Goal: Transaction & Acquisition: Download file/media

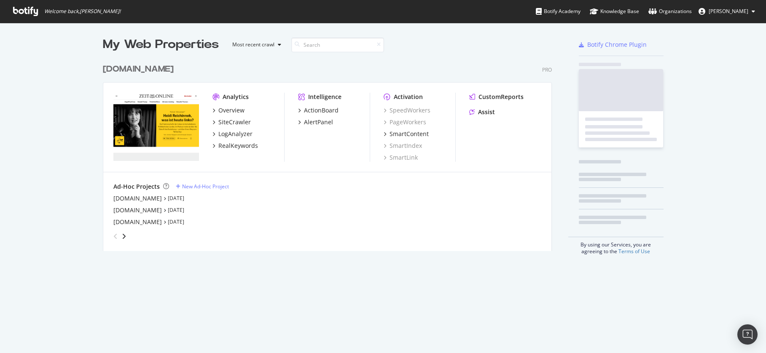
scroll to position [192, 449]
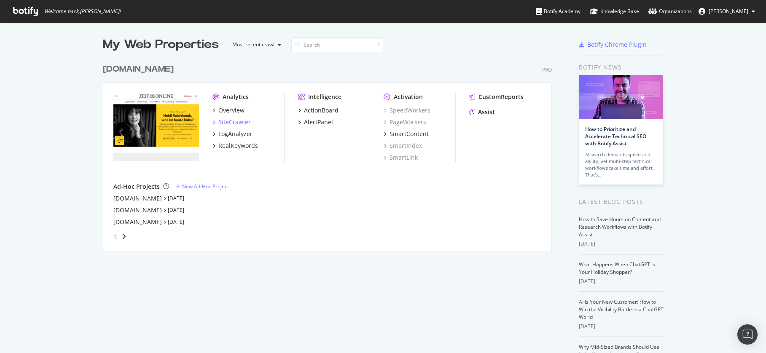
click at [237, 124] on div "SiteCrawler" at bounding box center [234, 122] width 32 height 8
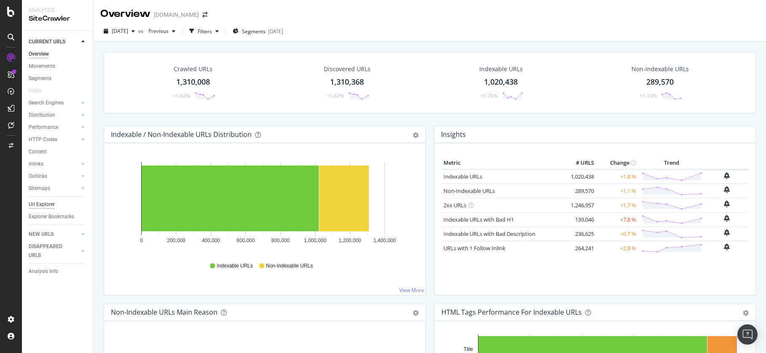
click at [44, 204] on div "Url Explorer" at bounding box center [42, 204] width 26 height 9
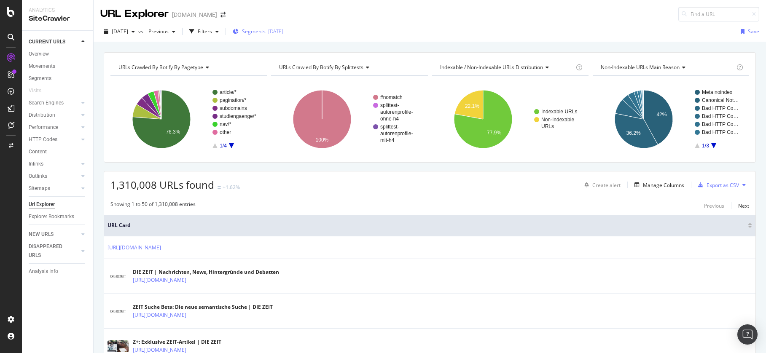
click at [266, 32] on span "Segments" at bounding box center [254, 31] width 24 height 7
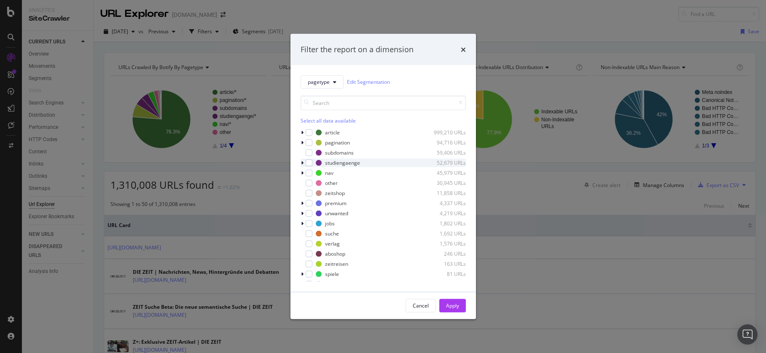
click at [301, 161] on icon "modal" at bounding box center [302, 162] width 3 height 5
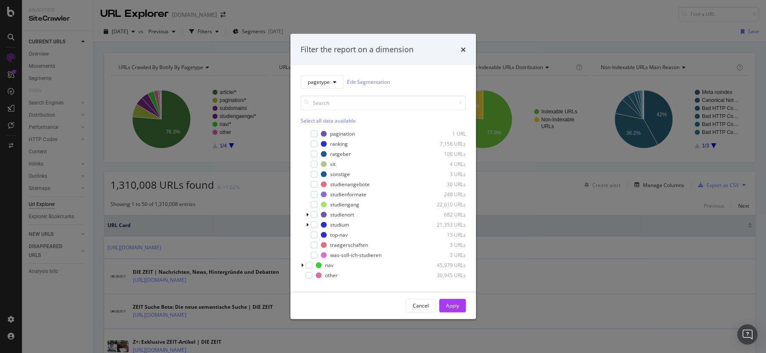
scroll to position [80, 0]
click at [307, 225] on icon "modal" at bounding box center [307, 224] width 3 height 5
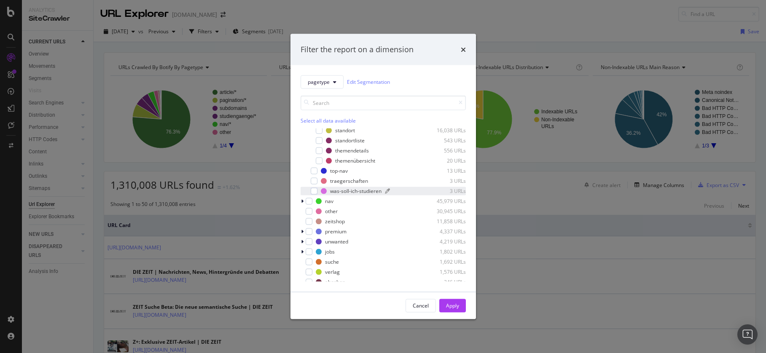
scroll to position [191, 0]
click at [320, 151] on div "modal" at bounding box center [319, 153] width 7 height 7
click at [458, 303] on div "Apply" at bounding box center [452, 305] width 13 height 7
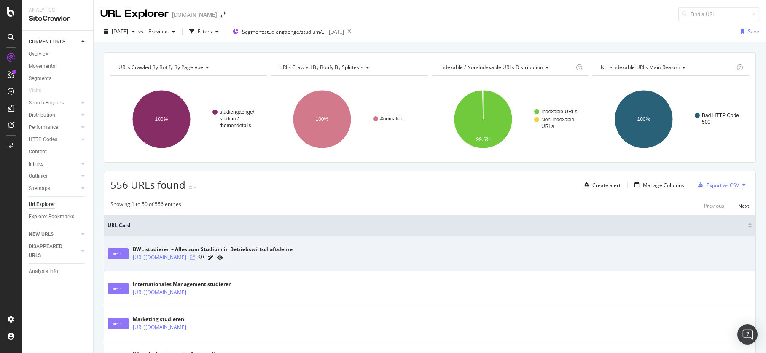
click at [195, 257] on icon at bounding box center [192, 257] width 5 height 5
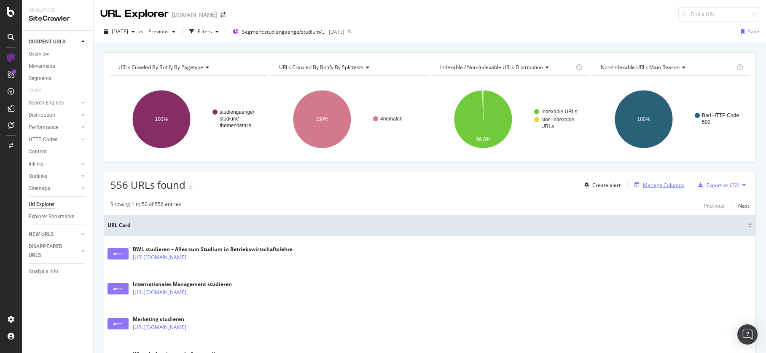
click at [650, 187] on div "Manage Columns" at bounding box center [663, 185] width 41 height 7
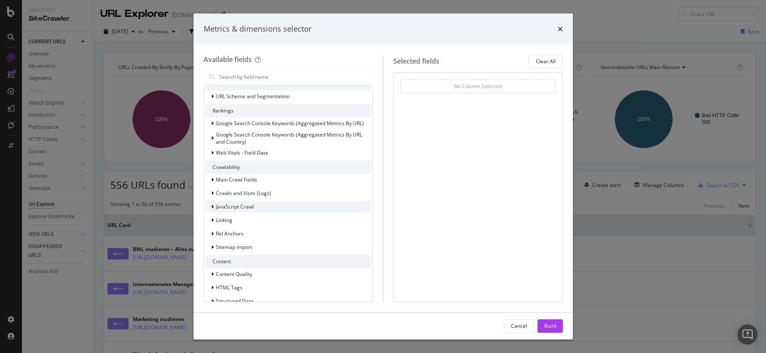
scroll to position [119, 0]
click at [216, 178] on span "Main Crawl Fields" at bounding box center [236, 178] width 41 height 7
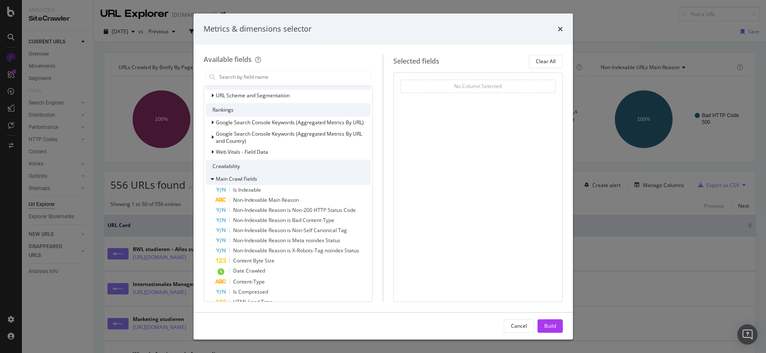
click at [213, 178] on icon "modal" at bounding box center [212, 179] width 3 height 5
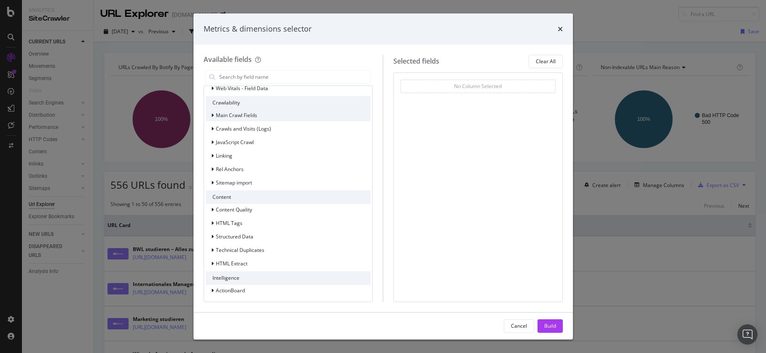
scroll to position [184, 0]
click at [212, 221] on icon "modal" at bounding box center [212, 221] width 3 height 5
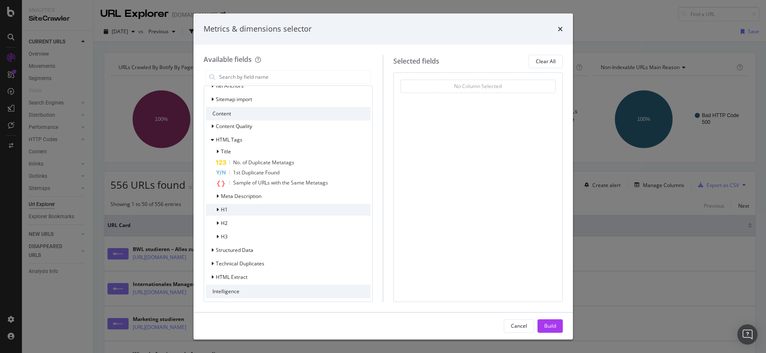
scroll to position [266, 0]
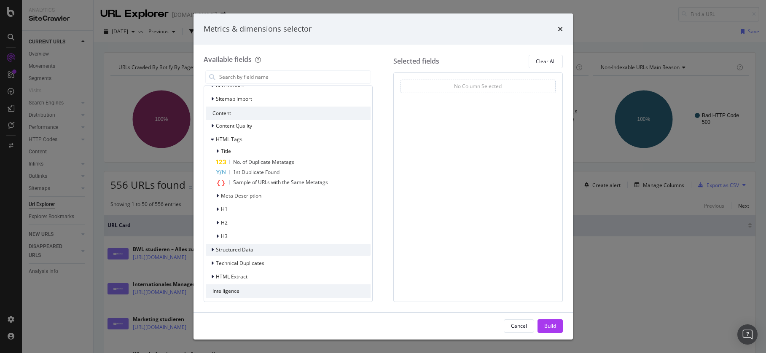
click at [214, 249] on div "modal" at bounding box center [213, 250] width 5 height 8
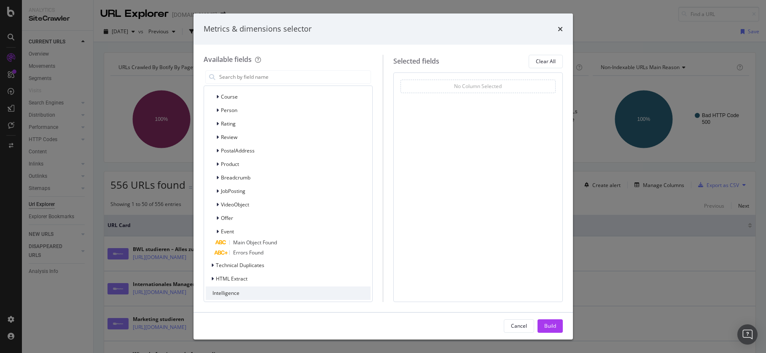
scroll to position [502, 0]
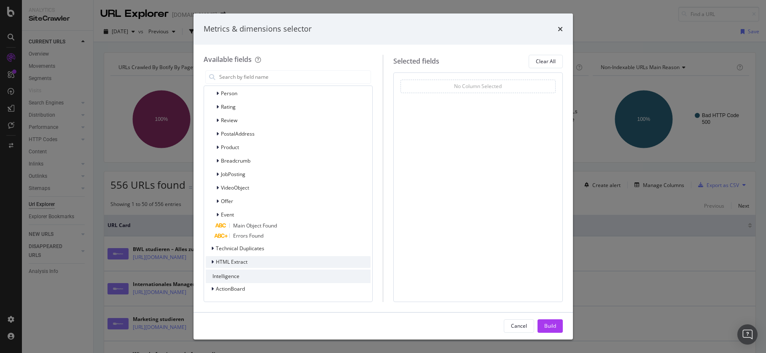
click at [215, 262] on div "modal" at bounding box center [213, 262] width 5 height 8
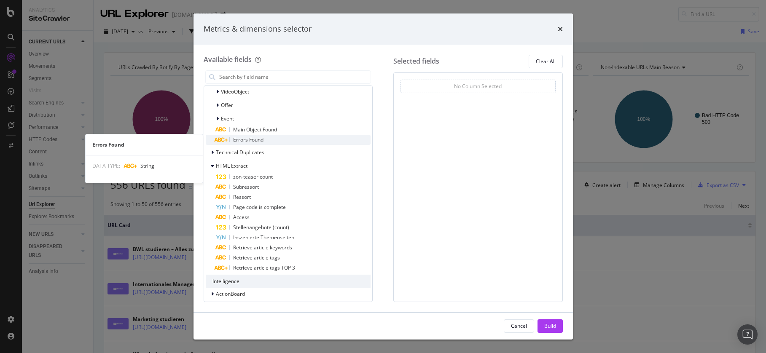
scroll to position [599, 0]
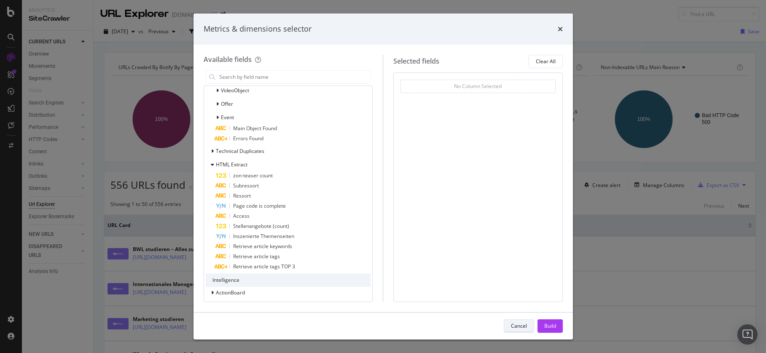
click at [522, 330] on div "Cancel" at bounding box center [519, 326] width 16 height 7
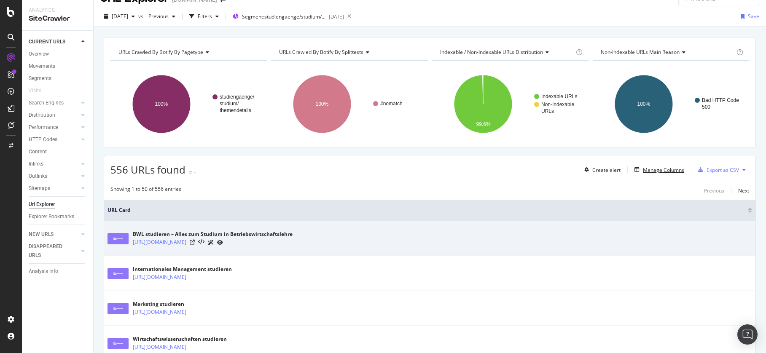
scroll to position [13, 0]
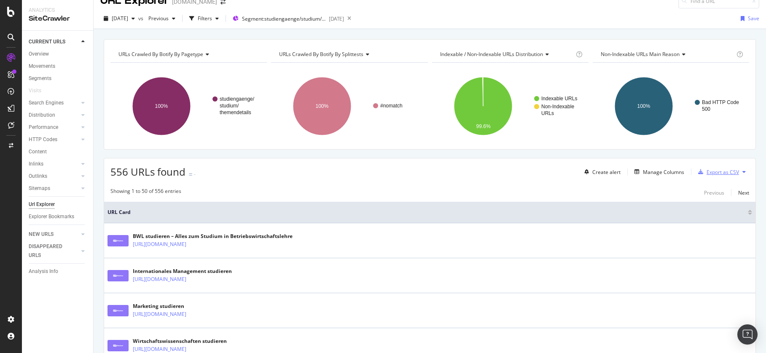
click at [721, 173] on div "Export as CSV" at bounding box center [723, 172] width 32 height 7
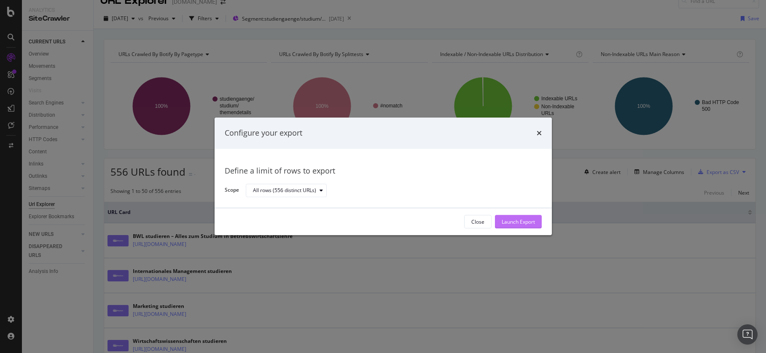
click at [517, 220] on div "Launch Export" at bounding box center [518, 221] width 33 height 7
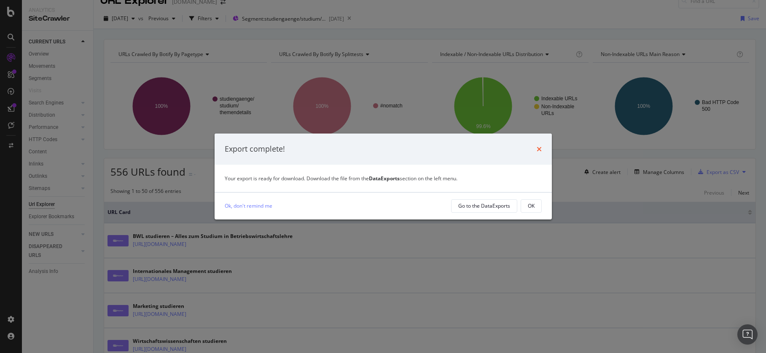
click at [540, 147] on icon "times" at bounding box center [539, 149] width 5 height 7
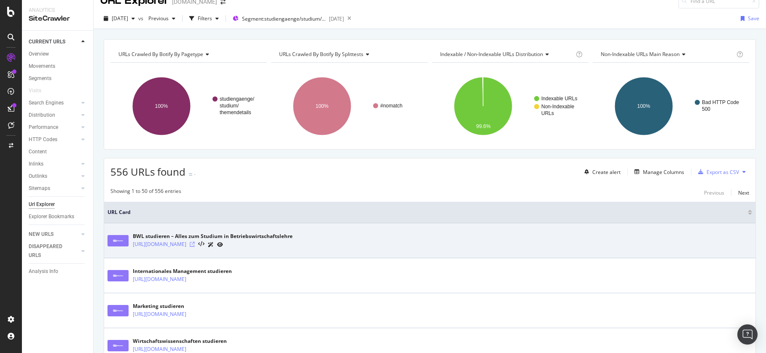
click at [195, 244] on icon at bounding box center [192, 244] width 5 height 5
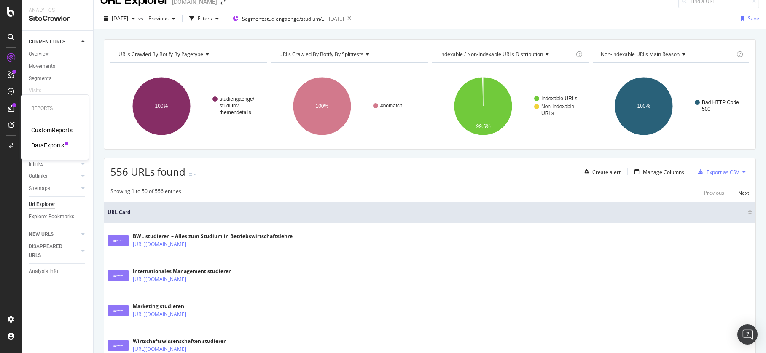
click at [58, 145] on div "DataExports" at bounding box center [47, 145] width 33 height 8
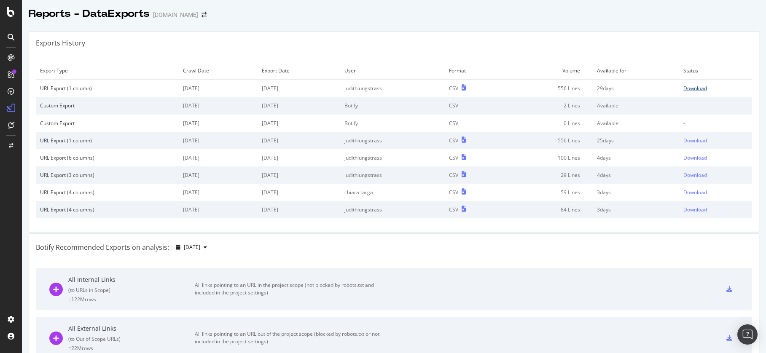
click at [686, 90] on div "Download" at bounding box center [695, 88] width 24 height 7
